Goal: Task Accomplishment & Management: Manage account settings

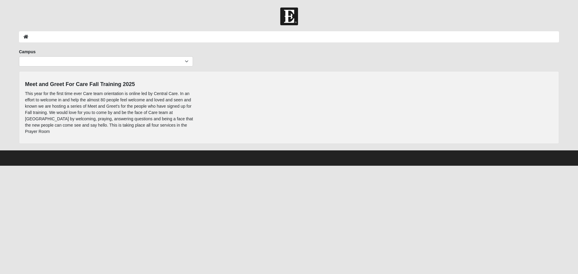
click at [289, 13] on img at bounding box center [289, 17] width 18 height 18
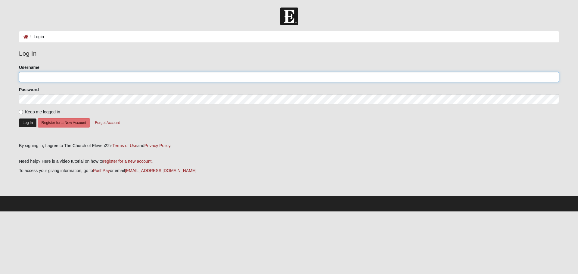
type input "jscrogins@gmail.com"
click at [22, 122] on button "Log In" at bounding box center [27, 123] width 17 height 9
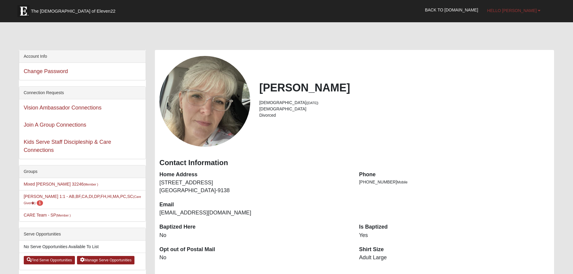
click at [540, 12] on b at bounding box center [539, 10] width 3 height 4
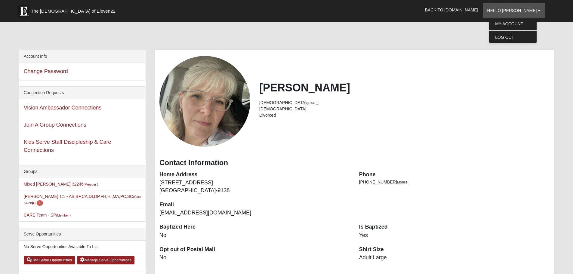
click at [414, 15] on div "Hello Jeannie My Account Log Out Back to COE22.com" at bounding box center [287, 10] width 536 height 16
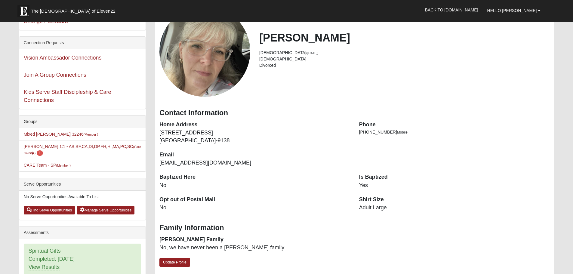
scroll to position [90, 0]
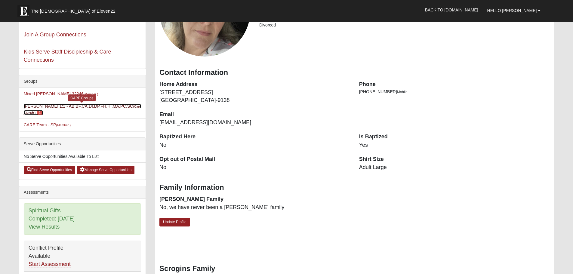
click at [62, 106] on link "Jeannie Scrogins 1:1 - AB,BF,CA,DI,DP,FH,HI,MA,PC,SC (Care Giver ) 1" at bounding box center [82, 109] width 117 height 11
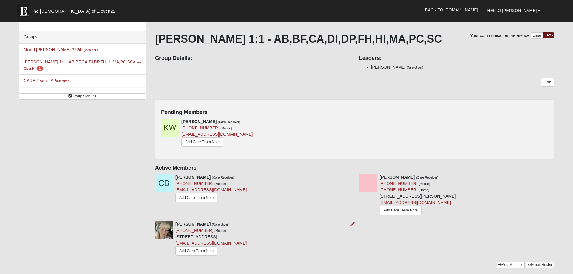
scroll to position [23, 0]
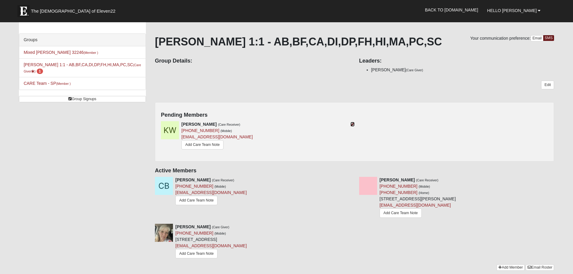
click at [352, 123] on icon at bounding box center [353, 124] width 4 height 4
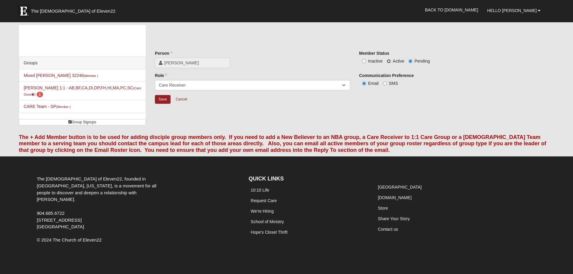
click at [389, 60] on input "Active" at bounding box center [389, 61] width 4 height 4
radio input "true"
click at [385, 84] on input "SMS" at bounding box center [385, 84] width 4 height 4
radio input "true"
click at [208, 82] on select "Member Leader Care Giver Care Receiver Marriage Mentor Marriage Mentee" at bounding box center [252, 85] width 195 height 10
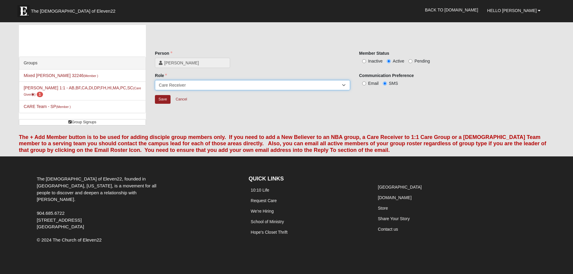
click at [208, 83] on select "Member Leader Care Giver Care Receiver Marriage Mentor Marriage Mentee" at bounding box center [252, 85] width 195 height 10
click at [164, 99] on input "Save" at bounding box center [163, 99] width 16 height 9
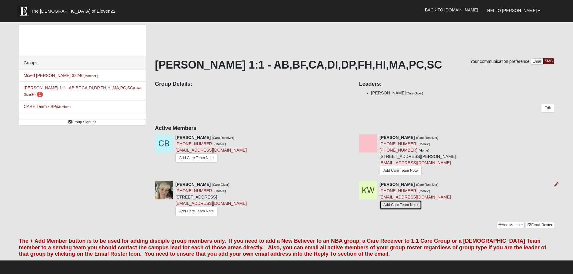
click at [407, 208] on link "Add Care Team Note" at bounding box center [401, 204] width 42 height 9
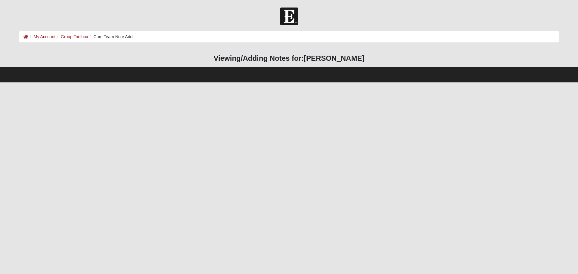
click at [298, 71] on footer at bounding box center [289, 74] width 578 height 15
click at [301, 57] on h3 "Viewing/Adding Notes for: Kayla W" at bounding box center [289, 58] width 540 height 9
click at [107, 38] on li "Care Team Note Add" at bounding box center [110, 37] width 45 height 6
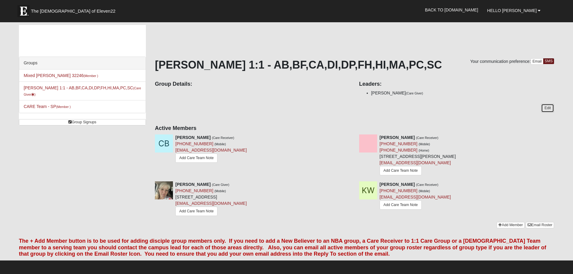
click at [545, 105] on link "Edit" at bounding box center [547, 108] width 13 height 9
click at [407, 206] on link "Add Care Team Note" at bounding box center [401, 204] width 42 height 9
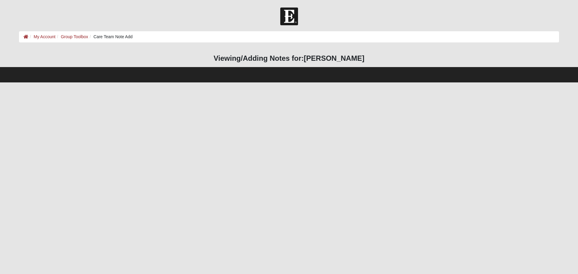
click at [295, 73] on footer at bounding box center [289, 74] width 578 height 15
click at [324, 60] on strong "[PERSON_NAME]" at bounding box center [334, 58] width 60 height 8
click at [346, 58] on strong "[PERSON_NAME]" at bounding box center [334, 58] width 60 height 8
click at [347, 72] on footer at bounding box center [289, 74] width 578 height 15
click at [82, 37] on link "Group Toolbox" at bounding box center [74, 36] width 27 height 5
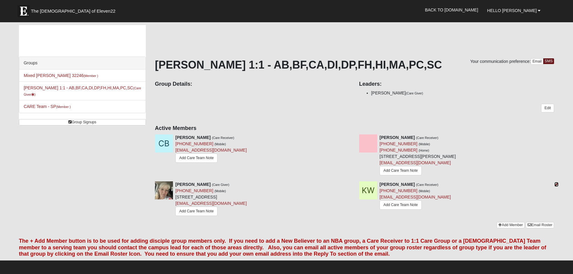
click at [557, 186] on icon at bounding box center [557, 184] width 4 height 4
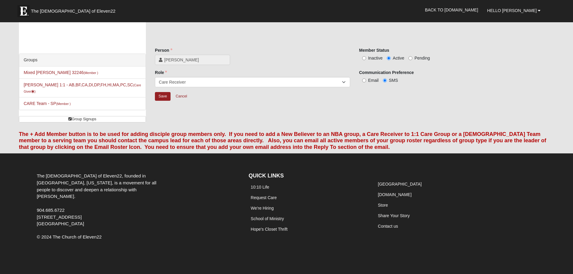
scroll to position [4, 0]
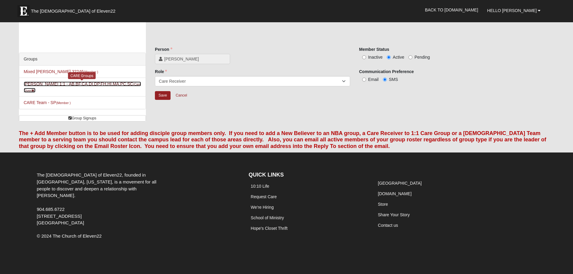
click at [83, 82] on link "Jeannie Scrogins 1:1 - AB,BF,CA,DI,DP,FH,HI,MA,PC,SC (Care Giver )" at bounding box center [82, 87] width 117 height 11
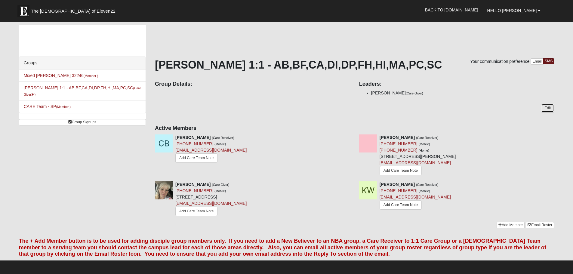
click at [546, 109] on link "Edit" at bounding box center [547, 108] width 13 height 9
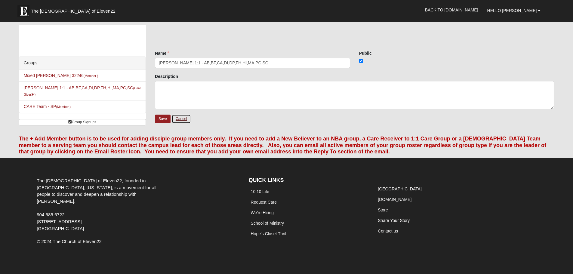
click at [183, 120] on link "Cancel" at bounding box center [181, 118] width 19 height 9
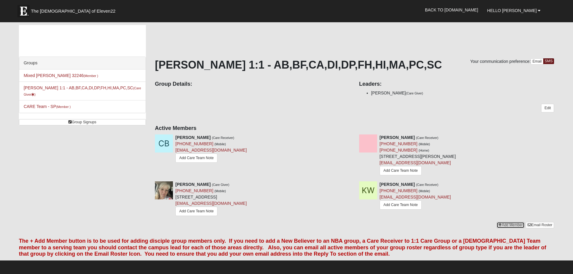
click at [506, 224] on link "Add Member" at bounding box center [511, 225] width 28 height 6
click at [399, 205] on link "Add Care Team Note" at bounding box center [401, 204] width 42 height 9
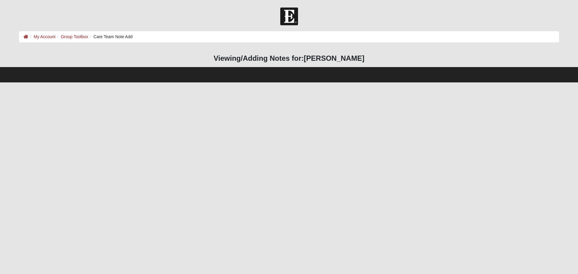
click at [267, 37] on ol "My Account Group Toolbox Care Team Note Add" at bounding box center [289, 36] width 540 height 11
click at [260, 68] on footer at bounding box center [289, 74] width 578 height 15
click at [245, 58] on h3 "Viewing/Adding Notes for: Kayla W" at bounding box center [289, 58] width 540 height 9
click at [293, 57] on h3 "Viewing/Adding Notes for: Kayla W" at bounding box center [289, 58] width 540 height 9
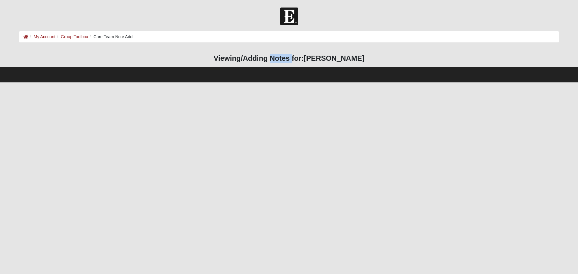
click at [293, 57] on h3 "Viewing/Adding Notes for: Kayla W" at bounding box center [289, 58] width 540 height 9
click at [352, 58] on h3 "Viewing/Adding Notes for: Kayla W" at bounding box center [289, 58] width 540 height 9
click at [348, 71] on footer at bounding box center [289, 74] width 578 height 15
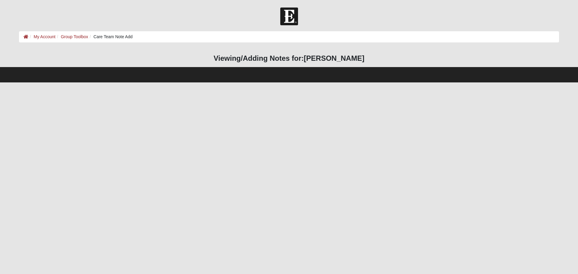
click at [348, 71] on footer at bounding box center [289, 74] width 578 height 15
drag, startPoint x: 348, startPoint y: 71, endPoint x: 349, endPoint y: 82, distance: 10.6
click at [349, 74] on footer at bounding box center [289, 74] width 578 height 15
click at [40, 37] on link "My Account" at bounding box center [45, 36] width 22 height 5
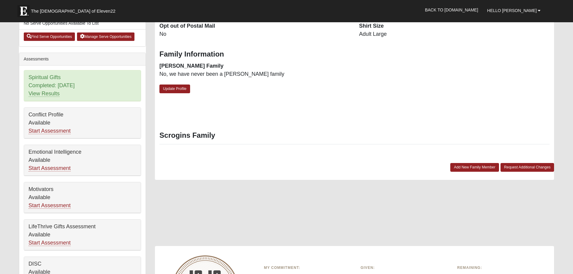
scroll to position [211, 0]
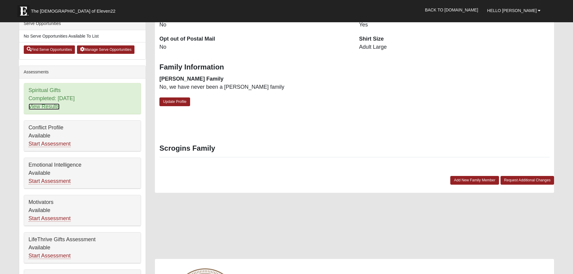
click at [48, 106] on link "View Results" at bounding box center [44, 107] width 31 height 6
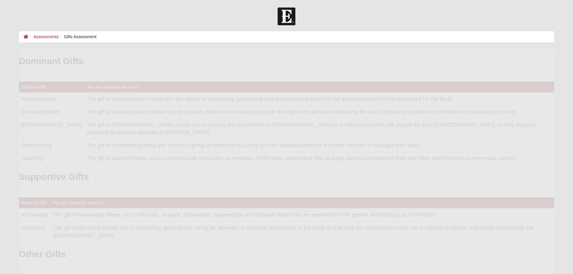
scroll to position [120, 526]
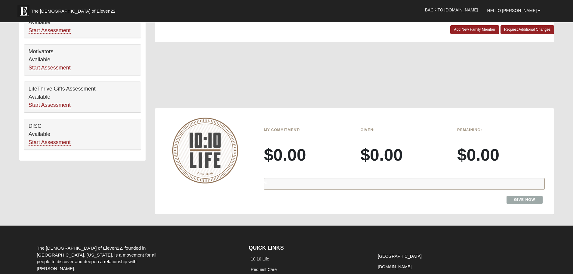
scroll to position [361, 0]
click at [58, 141] on link "Start Assessment" at bounding box center [50, 143] width 42 height 6
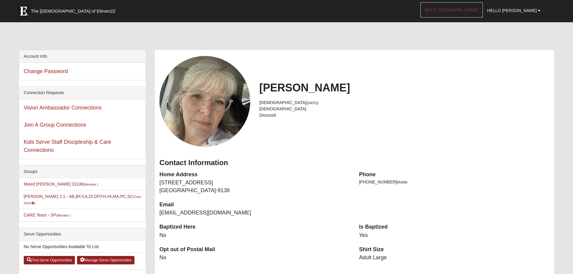
click at [478, 11] on link "Back to COE22.com" at bounding box center [452, 9] width 62 height 15
click at [64, 262] on link "Find Serve Opportunities" at bounding box center [49, 260] width 51 height 8
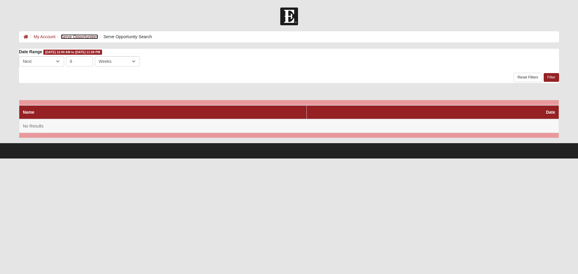
click at [86, 39] on link "Serve Opportunities" at bounding box center [79, 36] width 37 height 5
